Goal: Information Seeking & Learning: Understand process/instructions

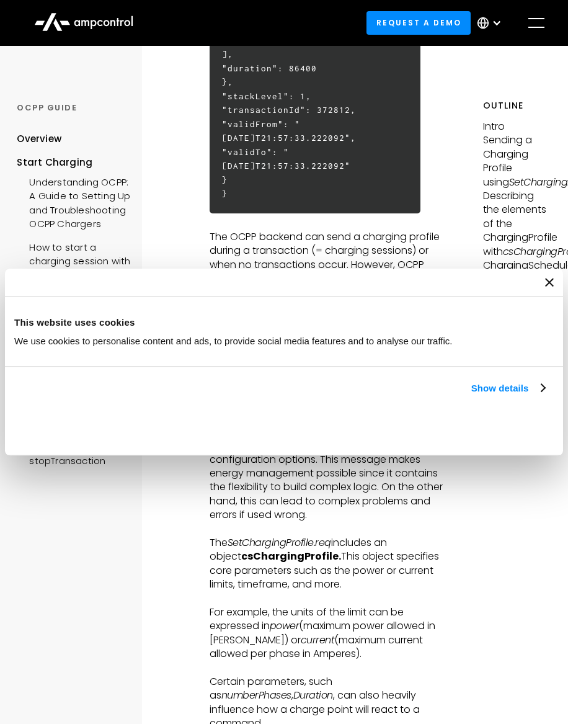
scroll to position [983, 0]
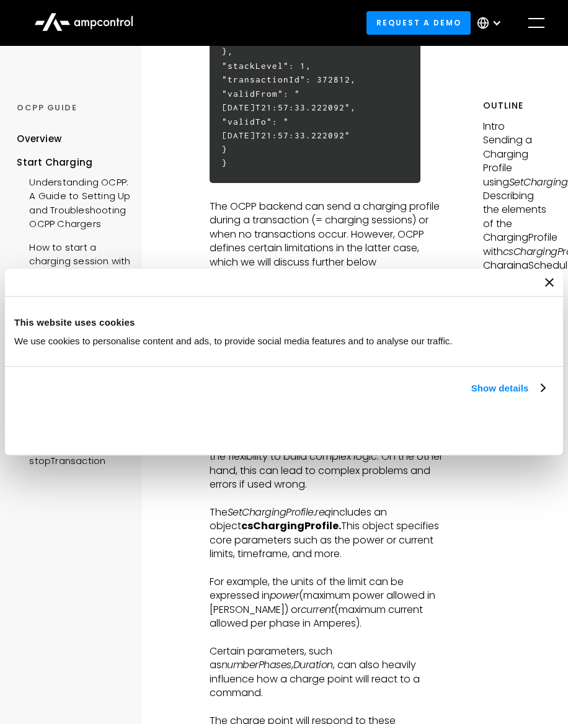
click at [546, 275] on div at bounding box center [284, 283] width 558 height 28
click at [532, 285] on div at bounding box center [284, 283] width 558 height 28
click at [540, 284] on div at bounding box center [284, 283] width 558 height 28
click at [551, 285] on icon "Close banner" at bounding box center [549, 282] width 9 height 9
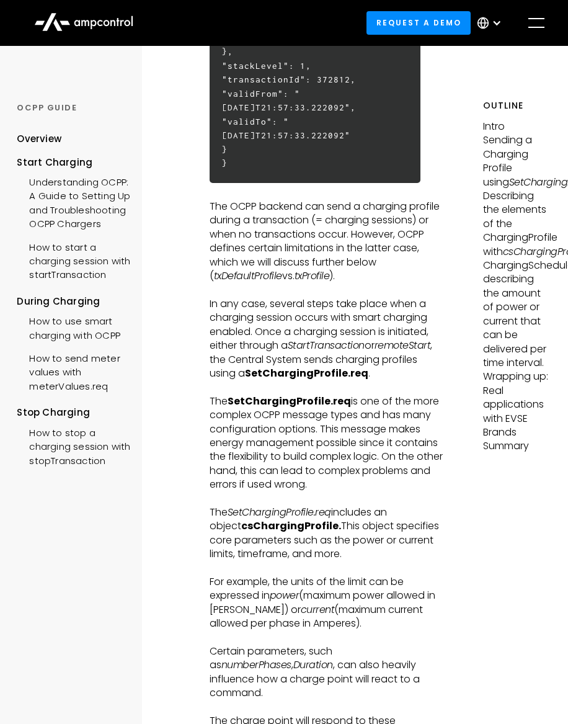
drag, startPoint x: 287, startPoint y: 158, endPoint x: 352, endPoint y: 140, distance: 67.0
copy h6 ", "duration": 86400"
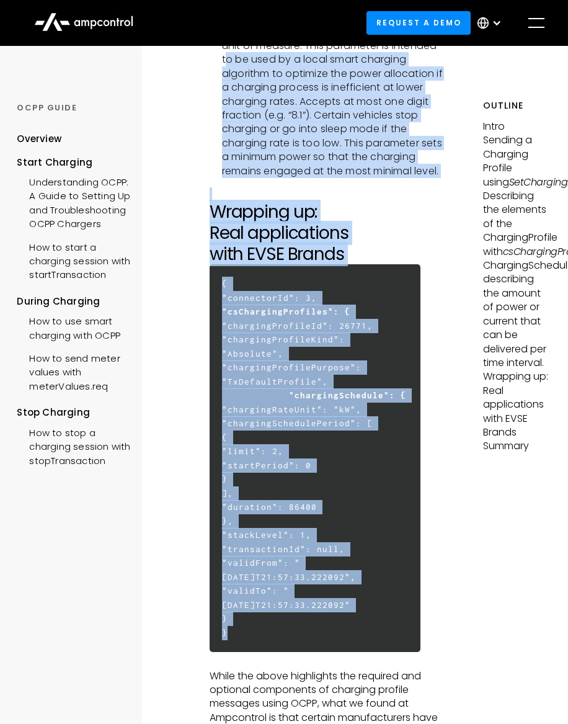
scroll to position [5169, 0]
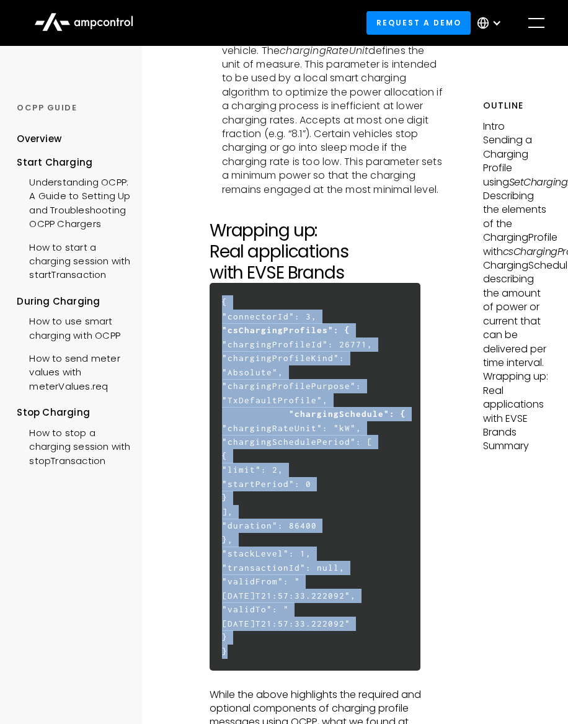
drag, startPoint x: 260, startPoint y: 518, endPoint x: 207, endPoint y: 266, distance: 258.0
copy h6 "{ "loremipsuMd": 3, "siTametconSectetur": { "adipisciNgelitsEd": 90473, "doeius…"
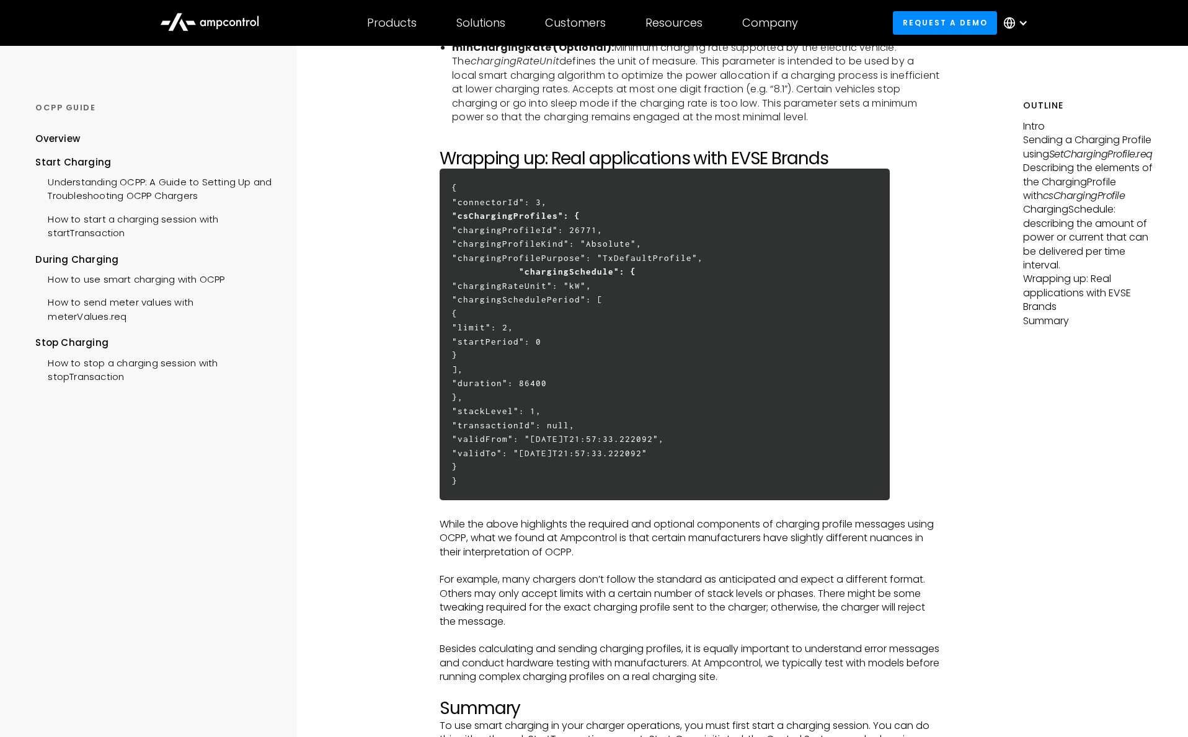
scroll to position [3452, 0]
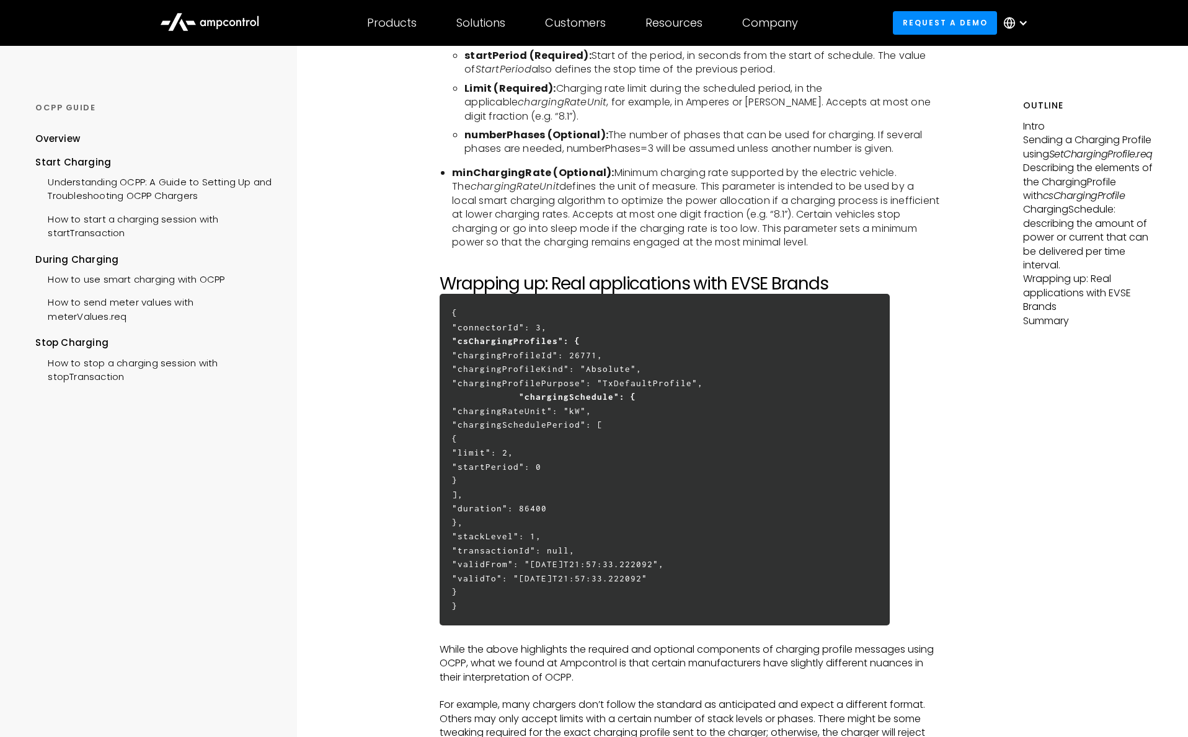
click at [557, 344] on strong ""csChargingProfiles": {" at bounding box center [516, 341] width 128 height 10
copy strong "csChargingProfiles"
